Goal: Task Accomplishment & Management: Complete application form

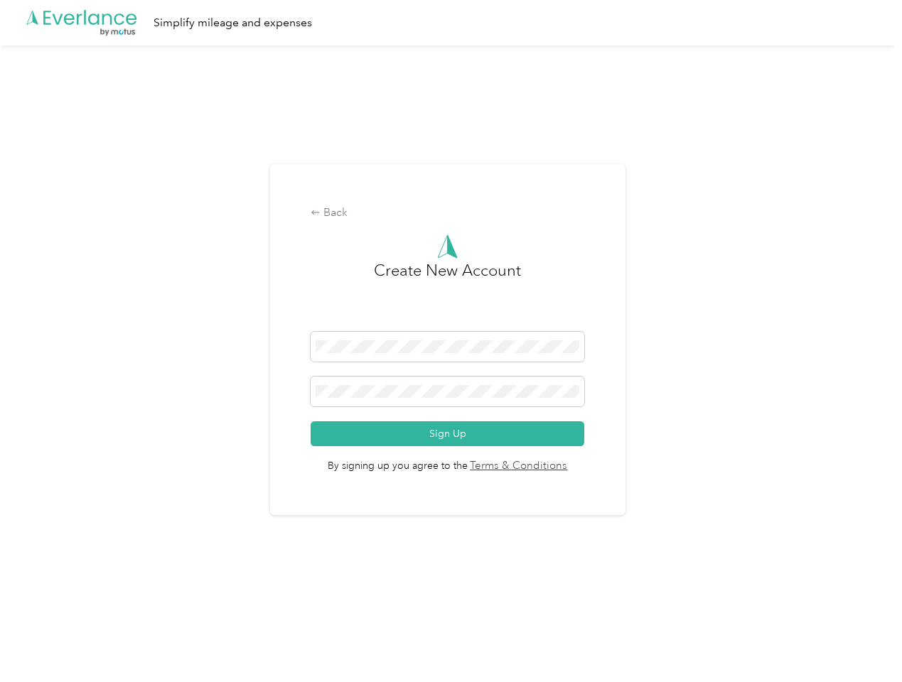
click at [451, 323] on h3 "Create New Account" at bounding box center [447, 295] width 147 height 73
click at [451, 23] on div ".cls-1 { fill: #00adee; } .cls-2 { fill: #fff; } .cls-3 { fill: #707372; } .cls…" at bounding box center [447, 22] width 895 height 45
click at [451, 213] on div "Back" at bounding box center [448, 213] width 274 height 17
click at [451, 434] on button "Sign Up" at bounding box center [448, 434] width 274 height 25
